Goal: Task Accomplishment & Management: Manage account settings

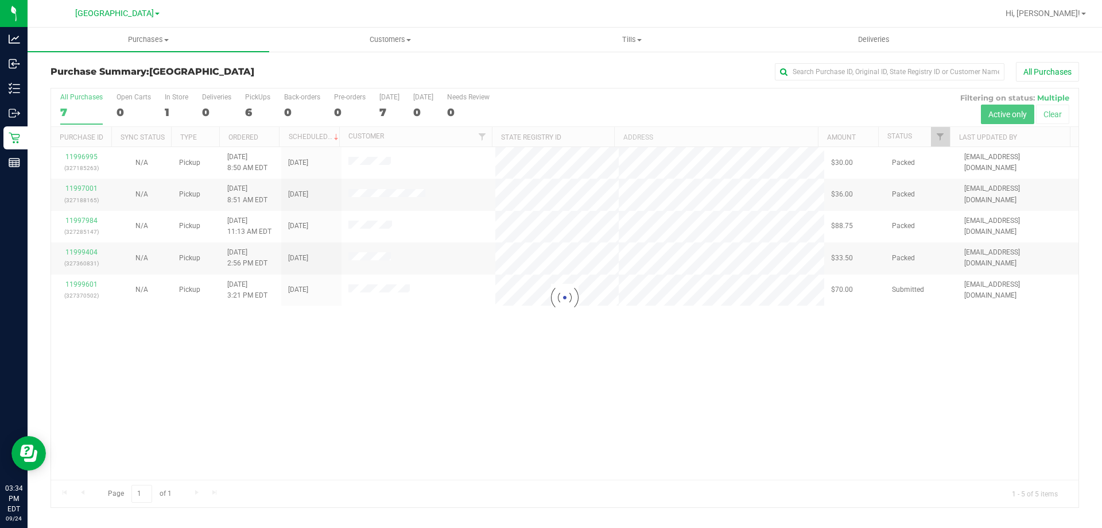
click at [86, 284] on div at bounding box center [565, 297] width 1028 height 419
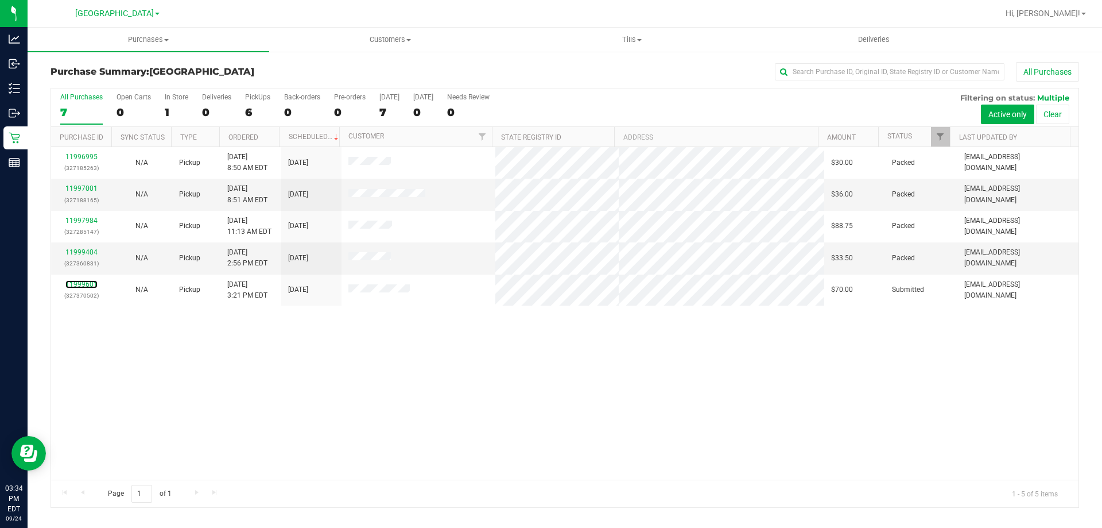
click at [88, 287] on link "11999601" at bounding box center [81, 284] width 32 height 8
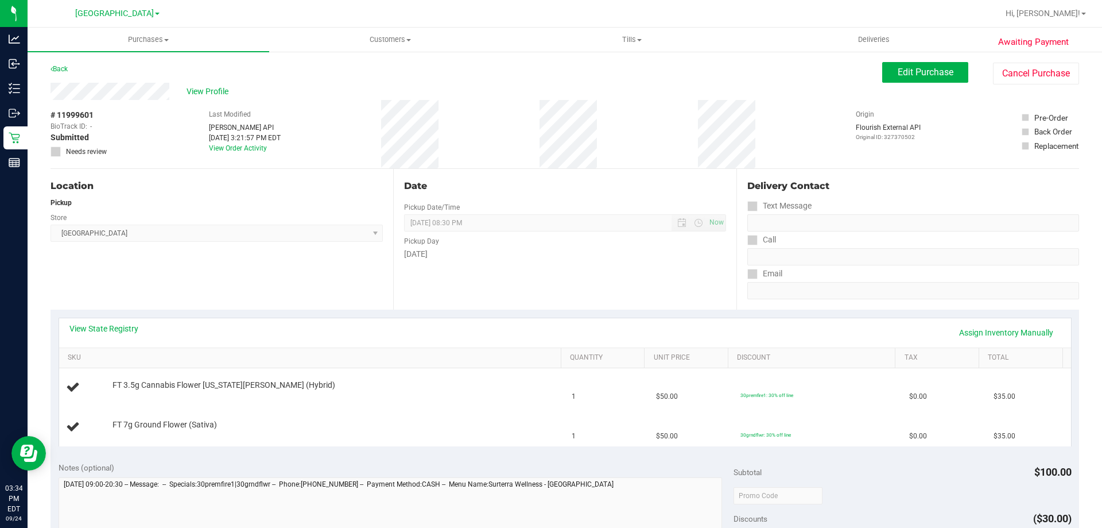
click at [403, 291] on div "Date Pickup Date/Time [DATE] Now [DATE] 08:30 PM Now Pickup Day [DATE]" at bounding box center [564, 239] width 343 height 141
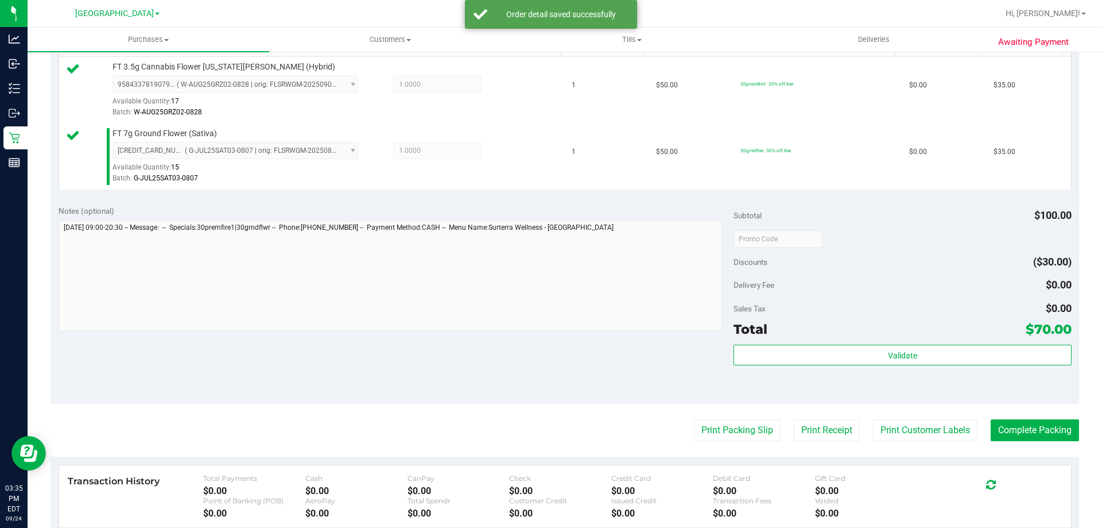
scroll to position [402, 0]
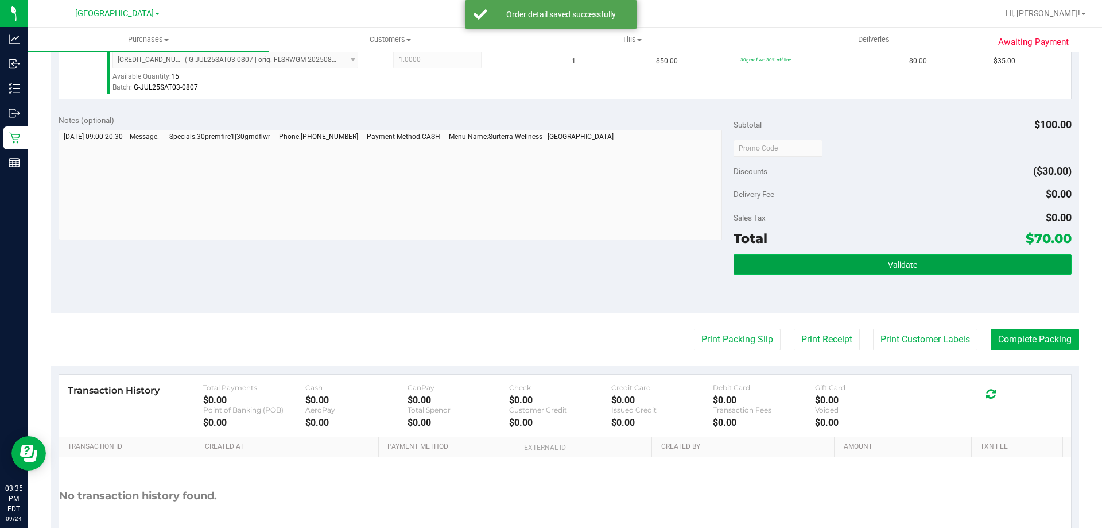
click at [750, 274] on button "Validate" at bounding box center [903, 264] width 338 height 21
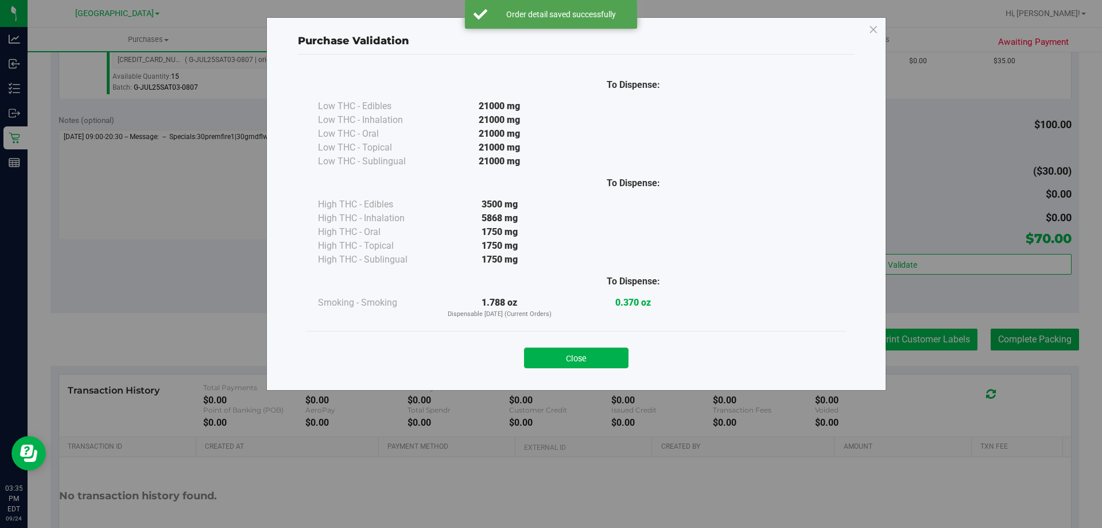
drag, startPoint x: 554, startPoint y: 358, endPoint x: 903, endPoint y: 347, distance: 349.3
click at [555, 357] on button "Close" at bounding box center [576, 357] width 105 height 21
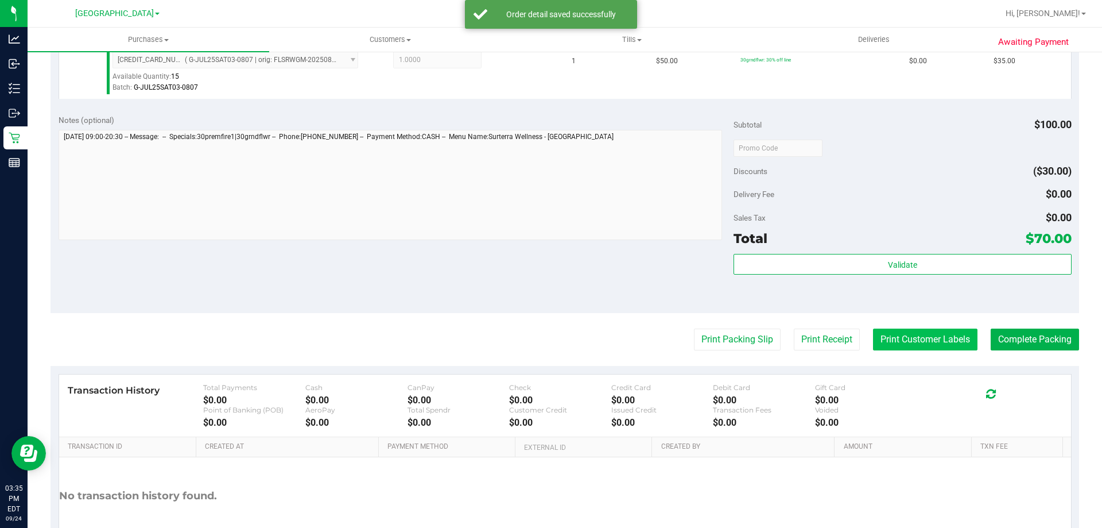
click at [911, 342] on button "Print Customer Labels" at bounding box center [925, 339] width 105 height 22
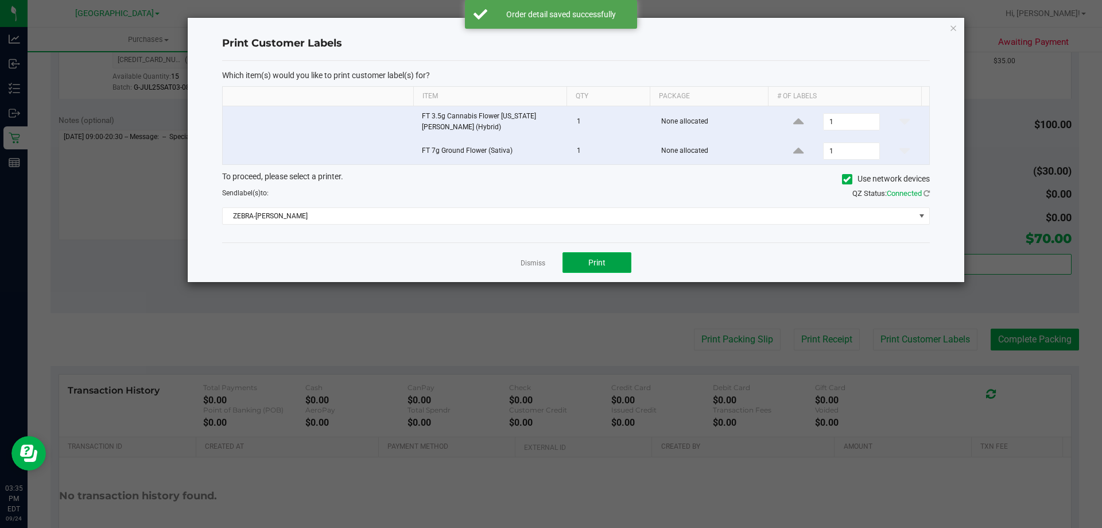
click at [617, 264] on button "Print" at bounding box center [597, 262] width 69 height 21
click at [528, 261] on link "Dismiss" at bounding box center [533, 263] width 25 height 10
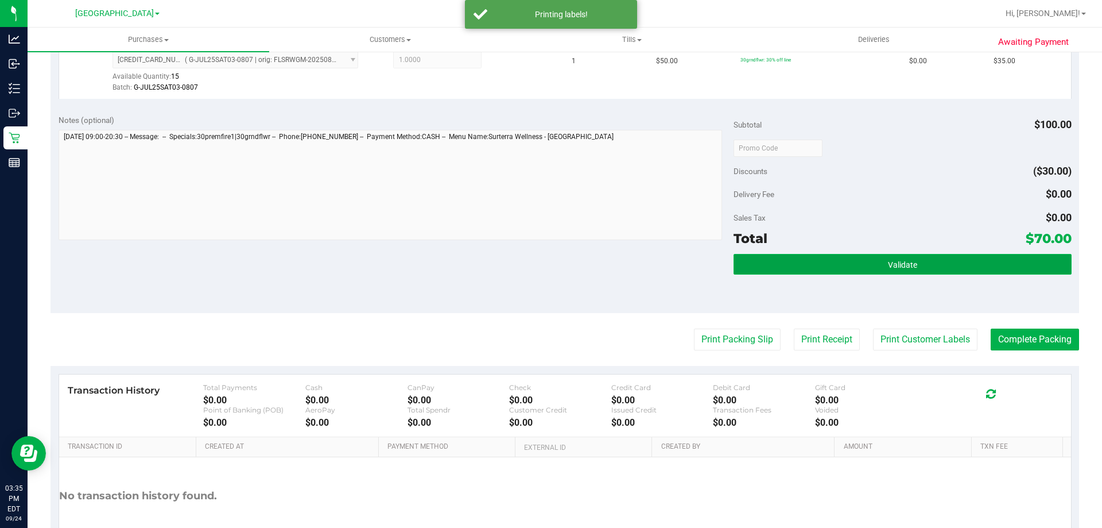
click at [854, 260] on button "Validate" at bounding box center [903, 264] width 338 height 21
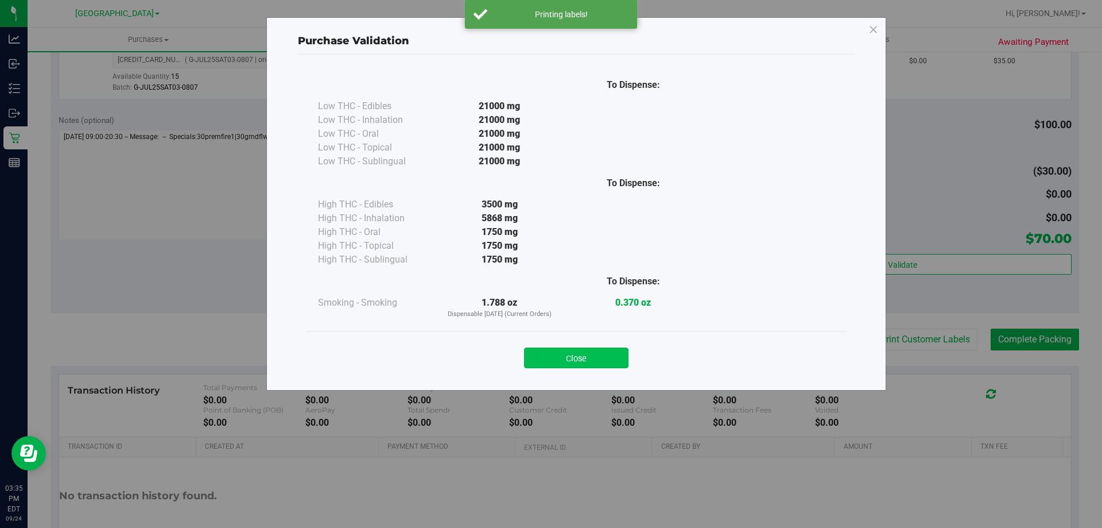
click at [572, 357] on button "Close" at bounding box center [576, 357] width 105 height 21
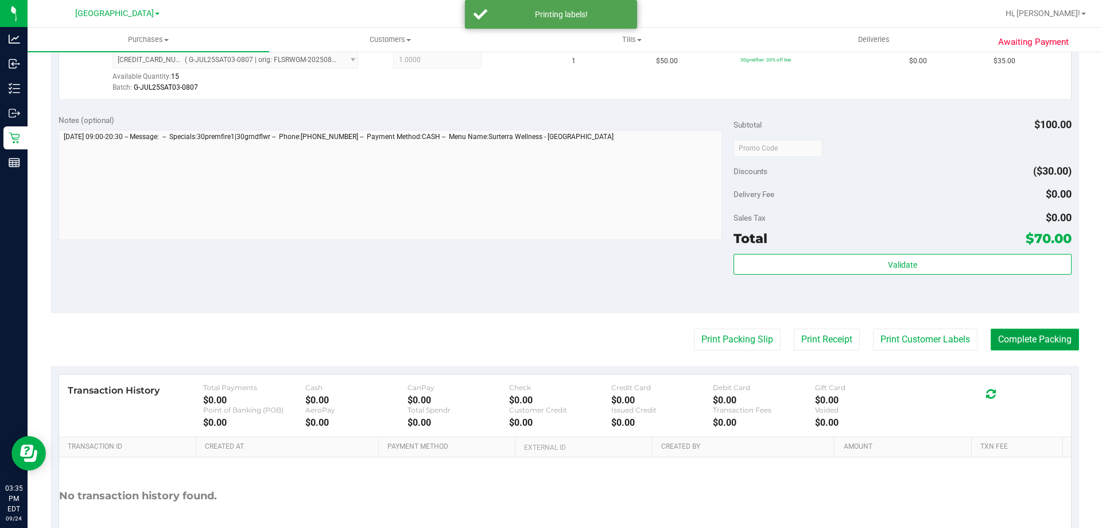
click at [1017, 344] on button "Complete Packing" at bounding box center [1035, 339] width 88 height 22
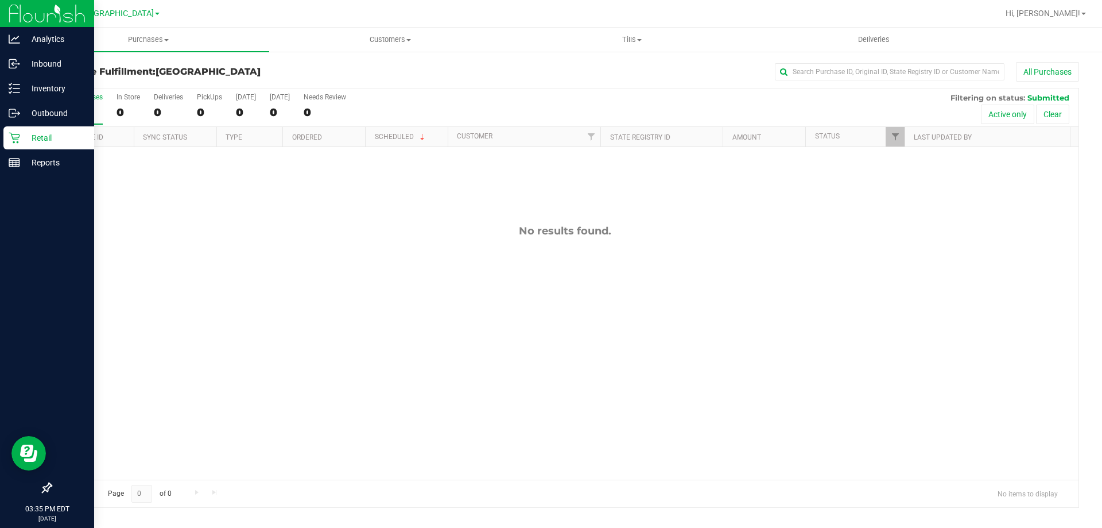
click at [42, 130] on div "Retail" at bounding box center [48, 137] width 91 height 23
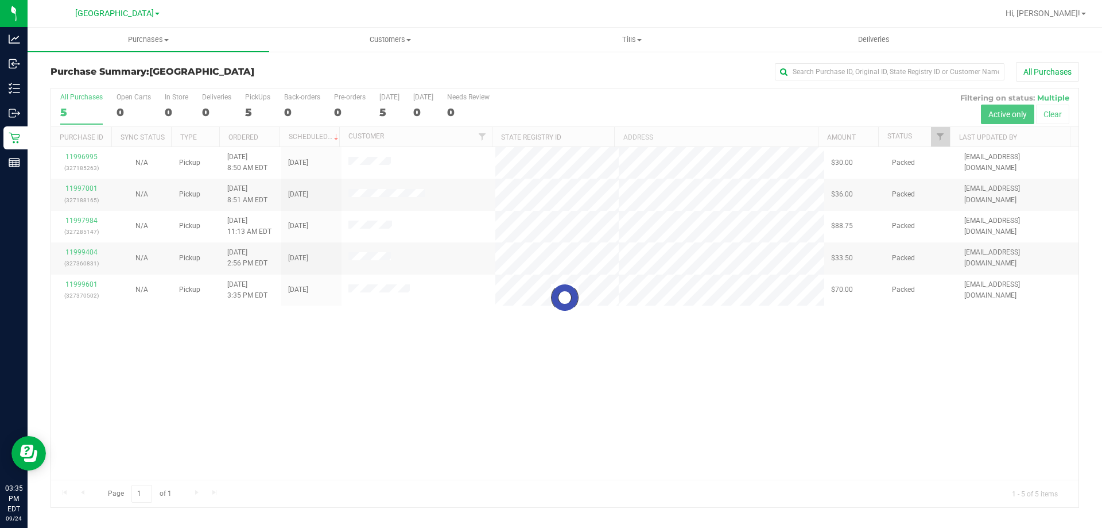
click at [611, 455] on div at bounding box center [565, 297] width 1028 height 419
